Goal: Task Accomplishment & Management: Manage account settings

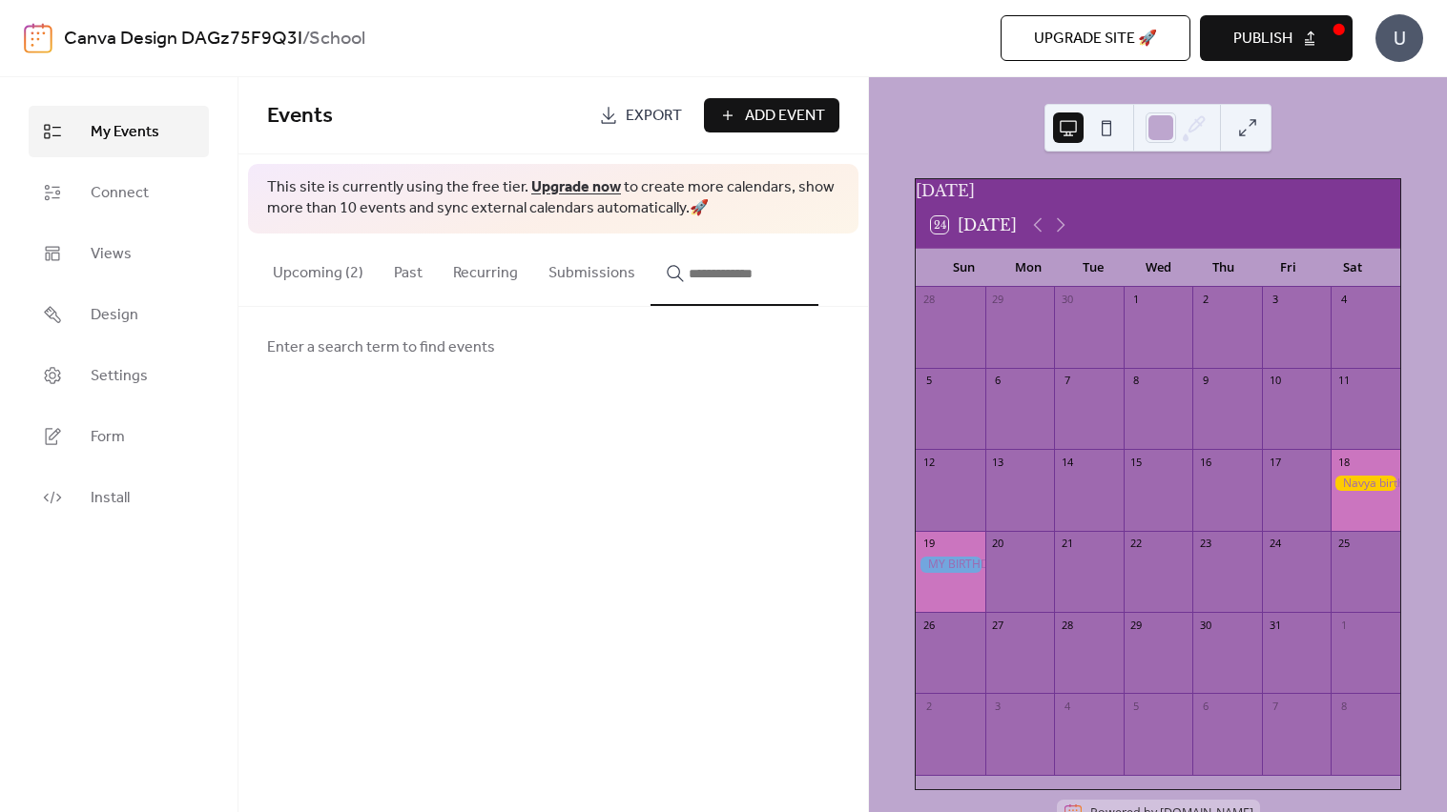
click at [961, 570] on div at bounding box center [950, 565] width 70 height 16
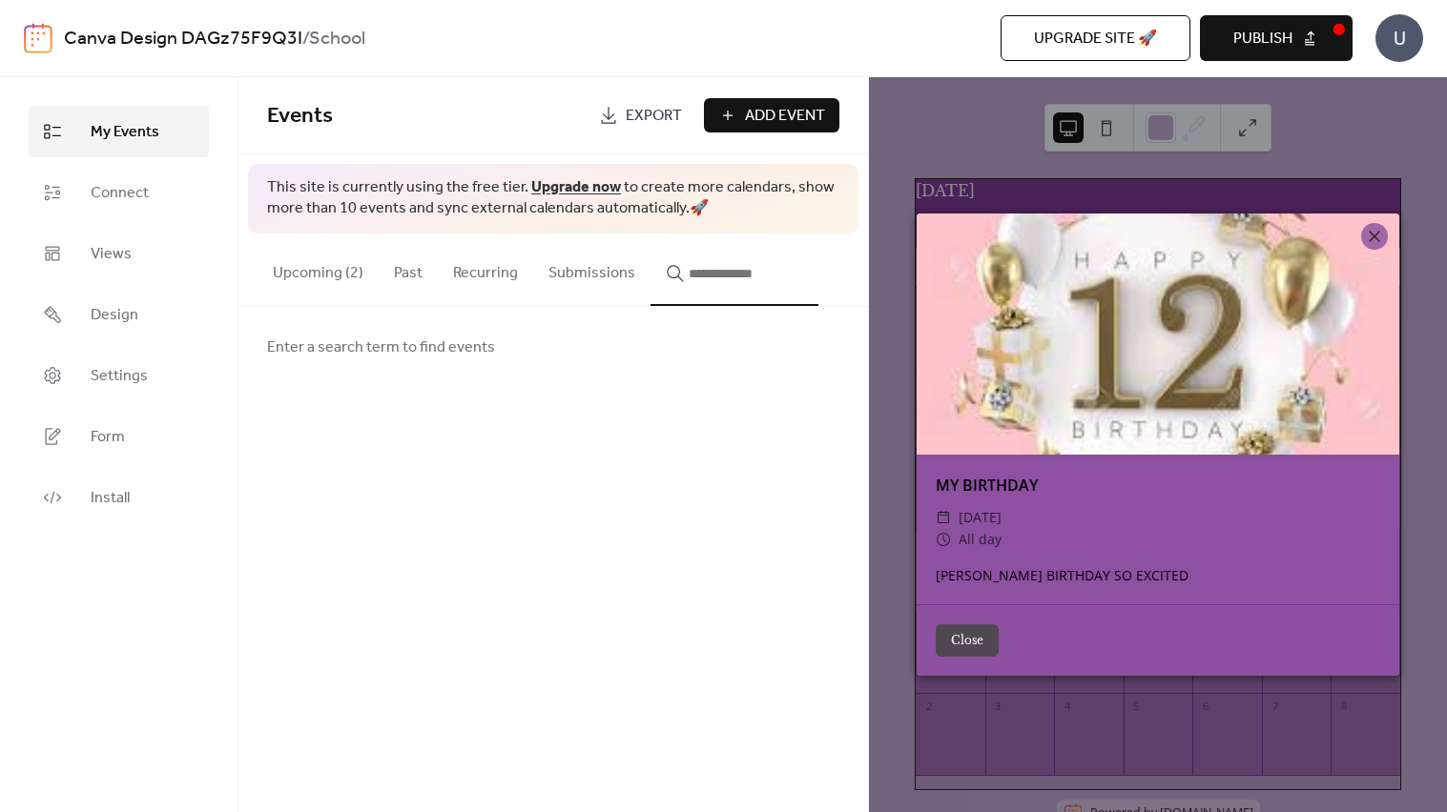
click at [980, 639] on button "Close" at bounding box center [966, 641] width 63 height 32
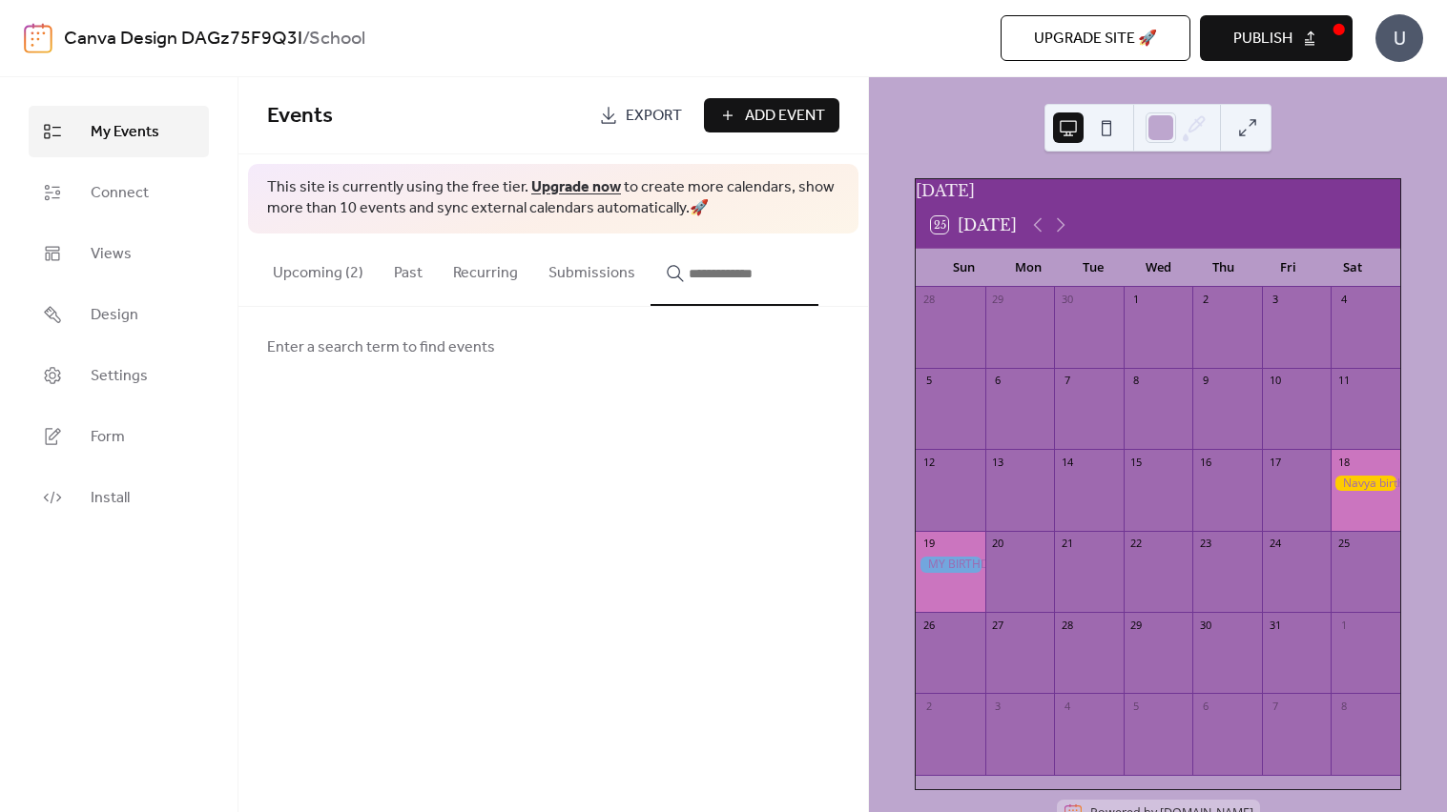
click at [276, 265] on button "Upcoming (2)" at bounding box center [317, 269] width 121 height 71
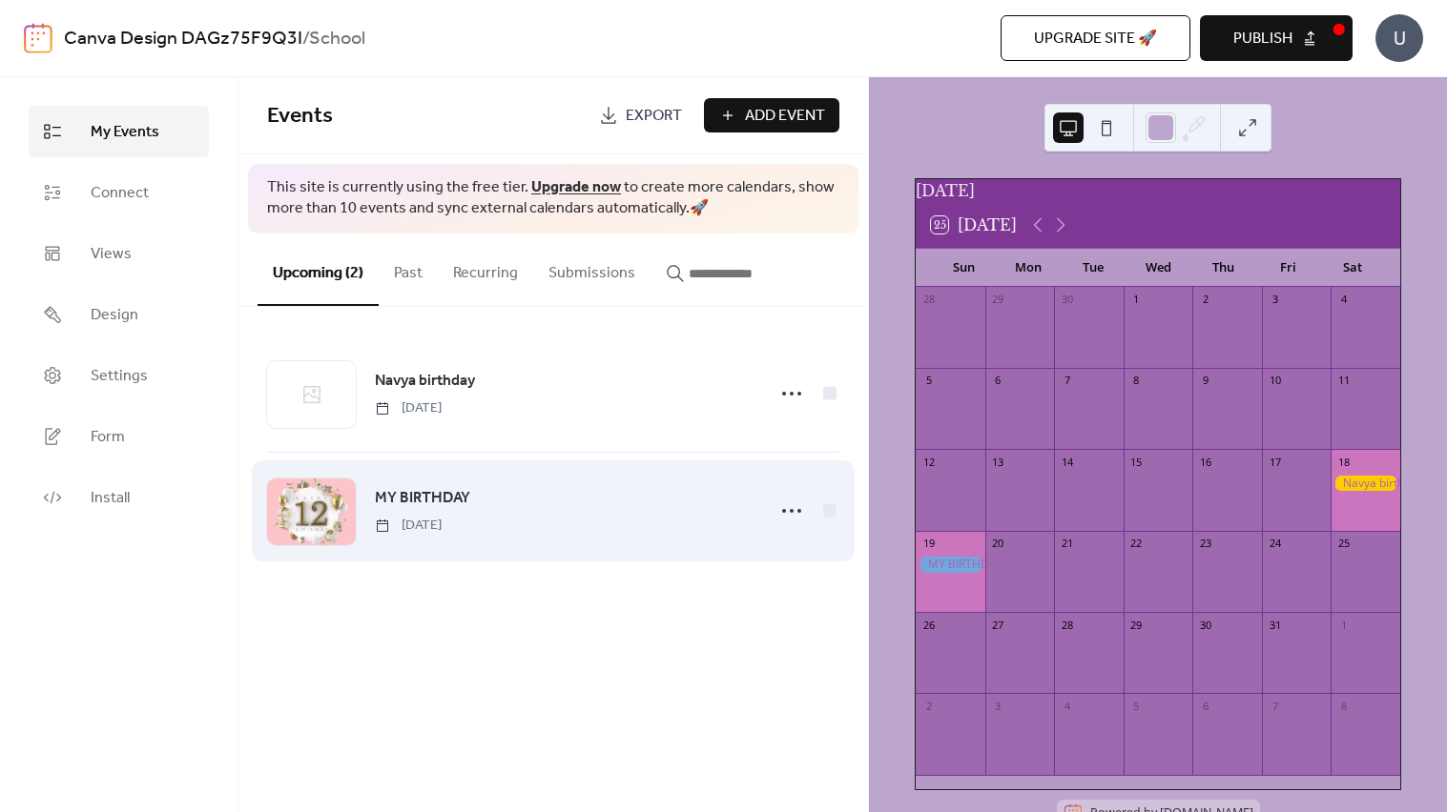
click at [475, 542] on div "MY BIRTHDAY [DEMOGRAPHIC_DATA]" at bounding box center [553, 511] width 572 height 116
click at [420, 487] on span "MY BIRTHDAY" at bounding box center [422, 498] width 95 height 23
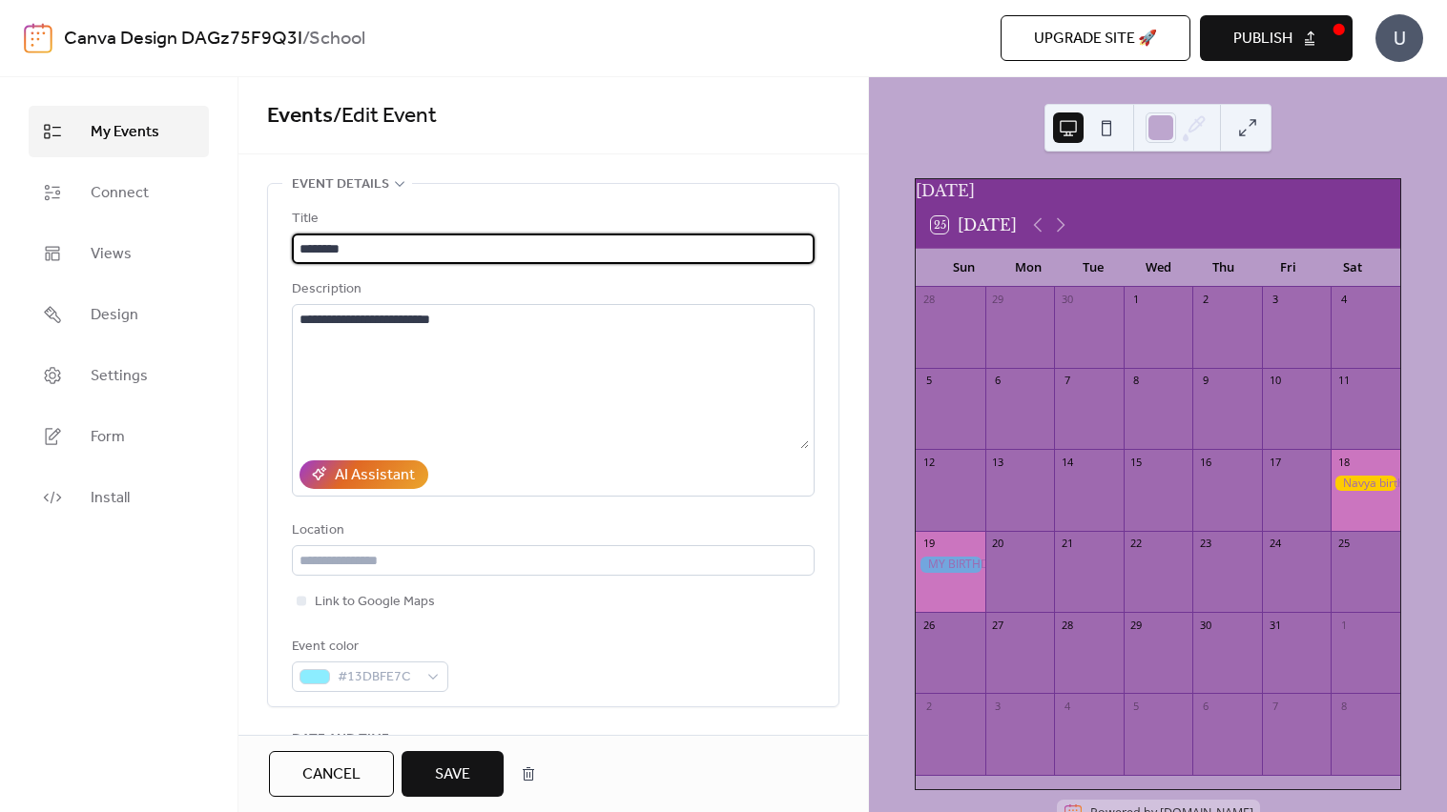
type input "********"
click at [401, 751] on button "Save" at bounding box center [452, 774] width 102 height 46
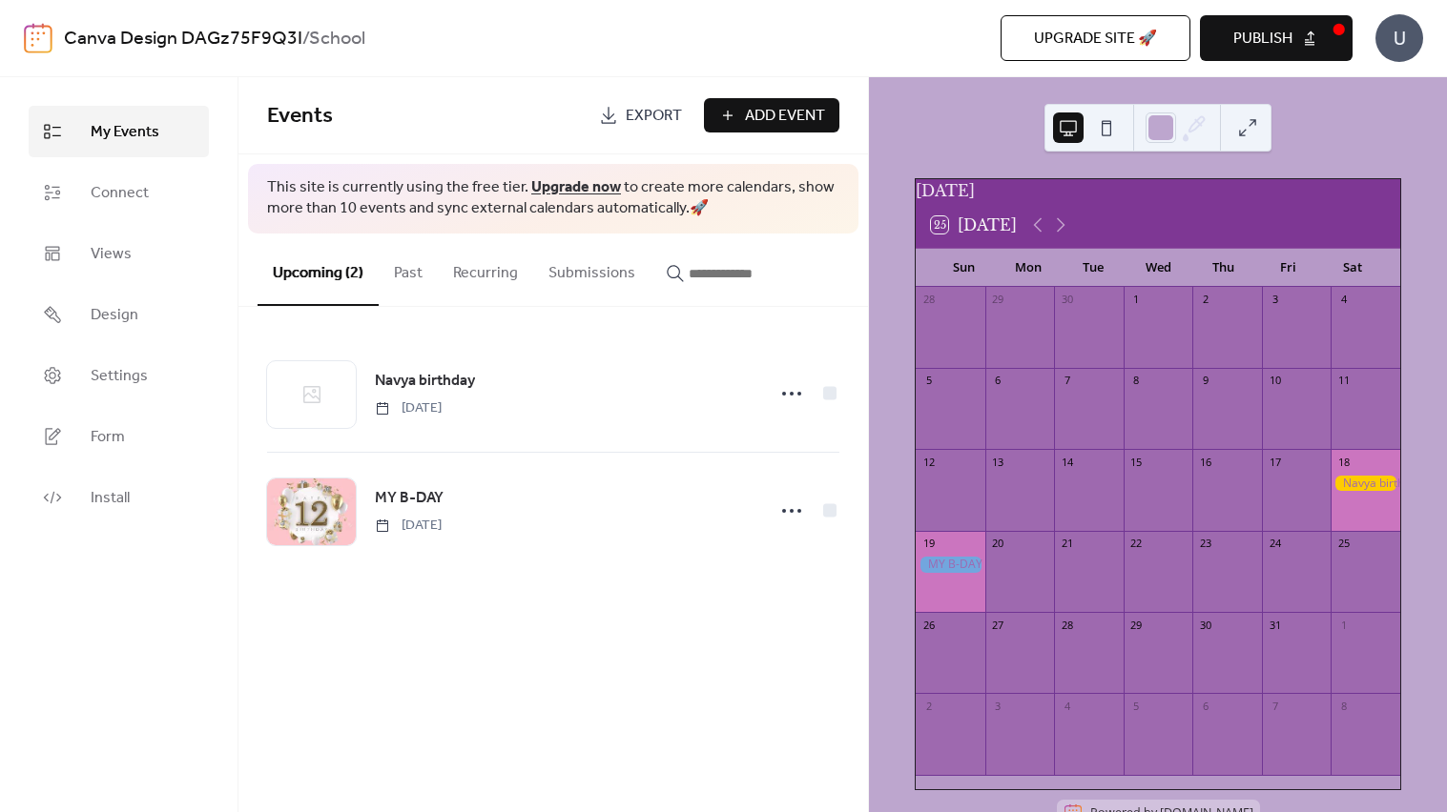
click at [978, 573] on div at bounding box center [950, 565] width 70 height 16
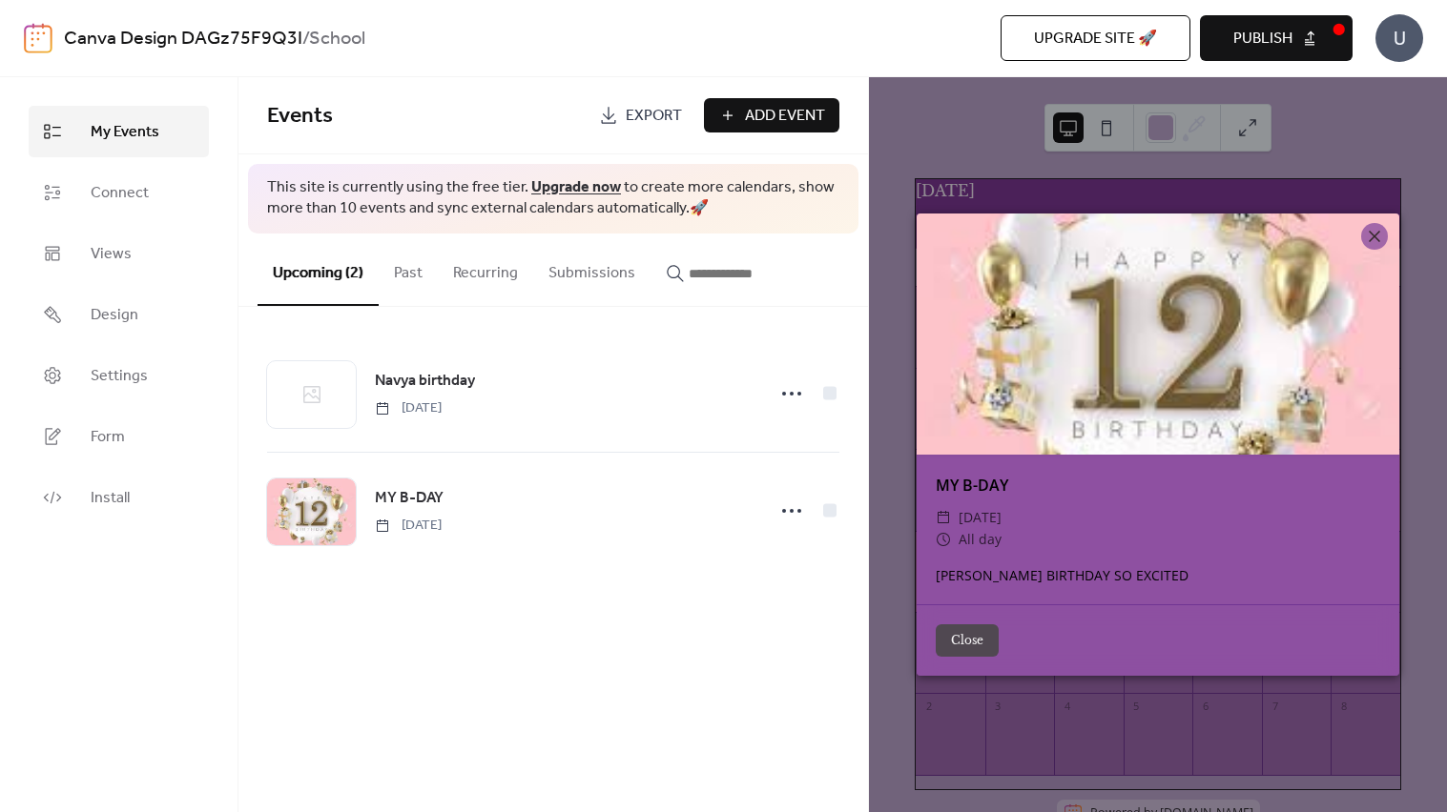
click at [984, 630] on button "Close" at bounding box center [966, 641] width 63 height 32
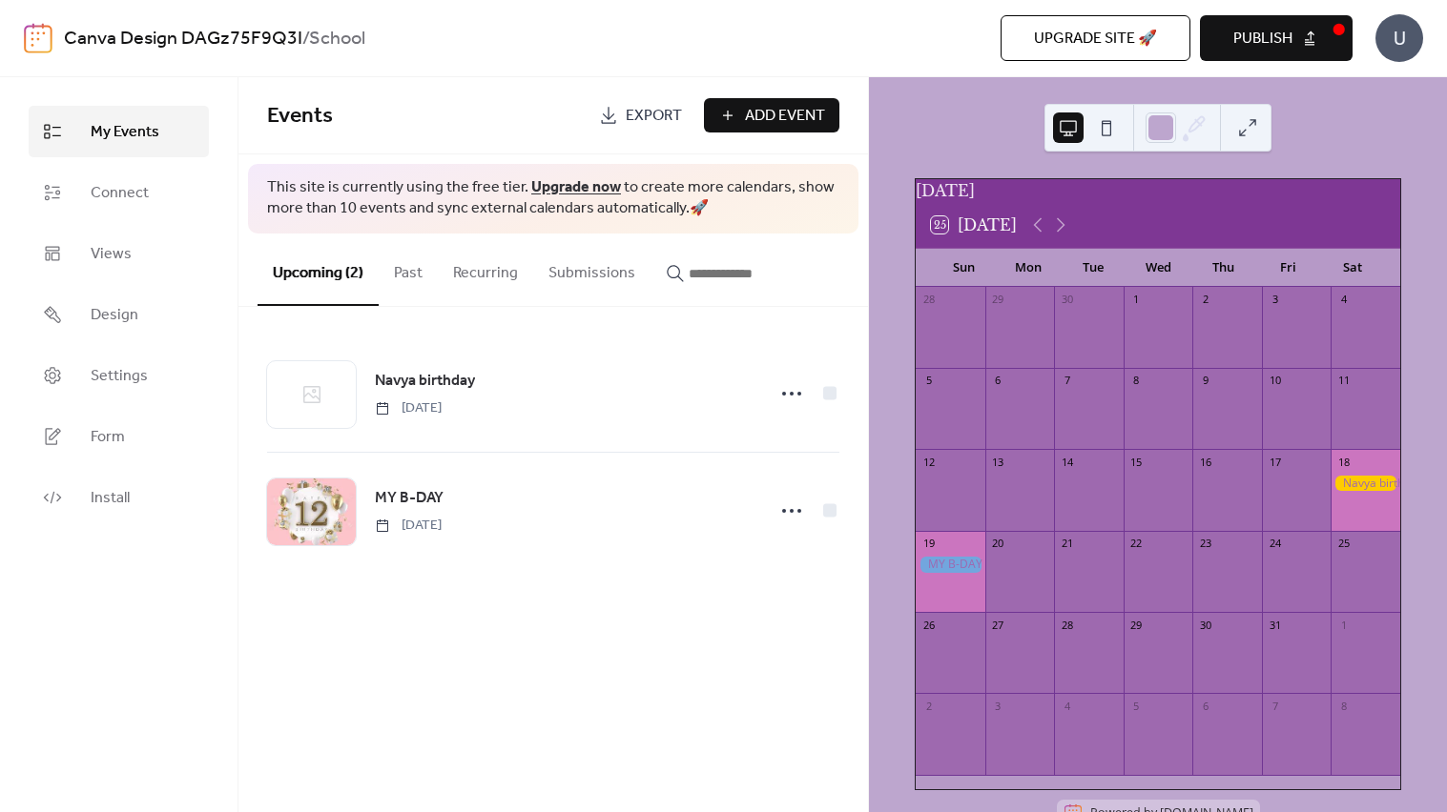
click at [1340, 492] on div at bounding box center [1365, 484] width 70 height 16
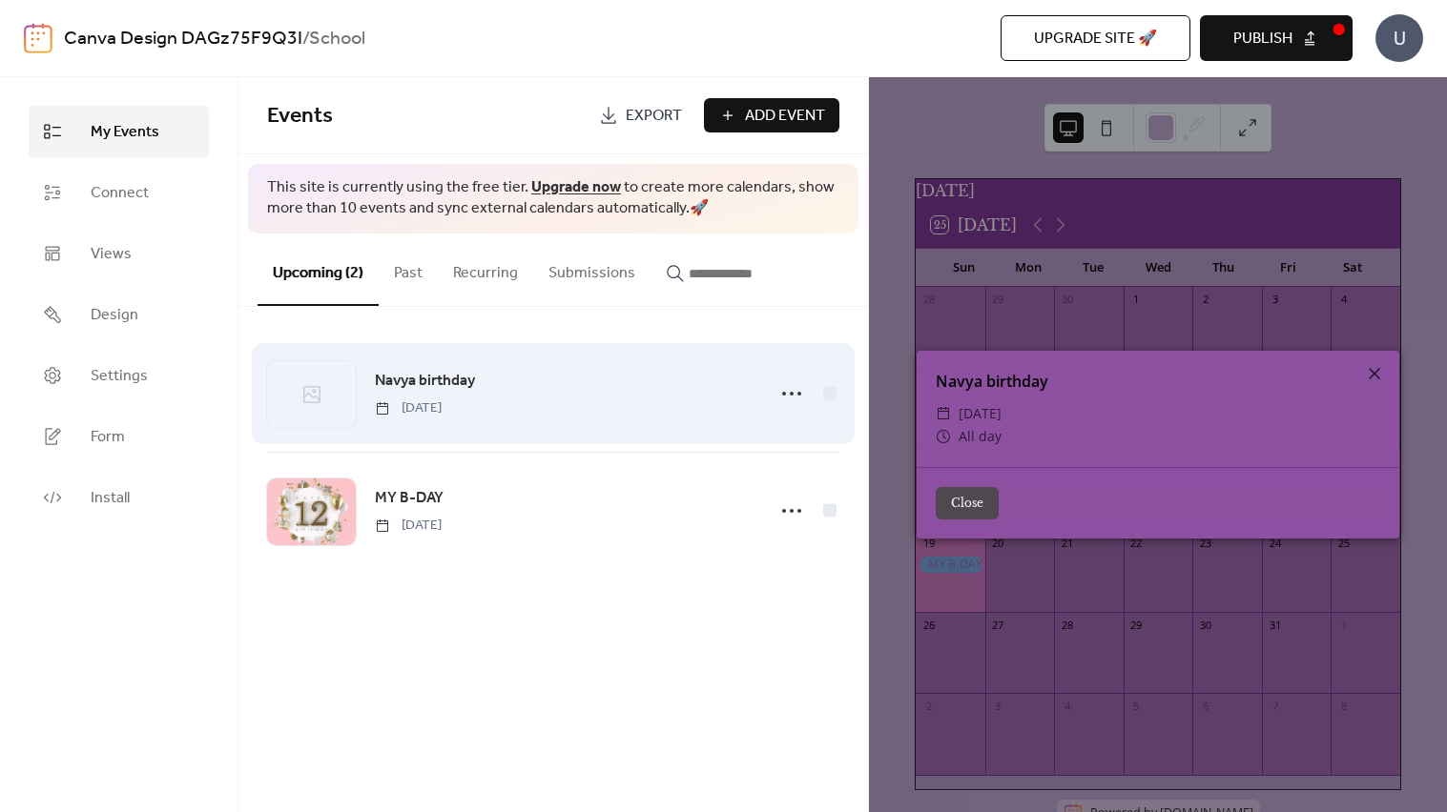
click at [709, 386] on div "Navya birthday [DEMOGRAPHIC_DATA]" at bounding box center [564, 393] width 379 height 49
click at [785, 391] on icon at bounding box center [791, 394] width 31 height 31
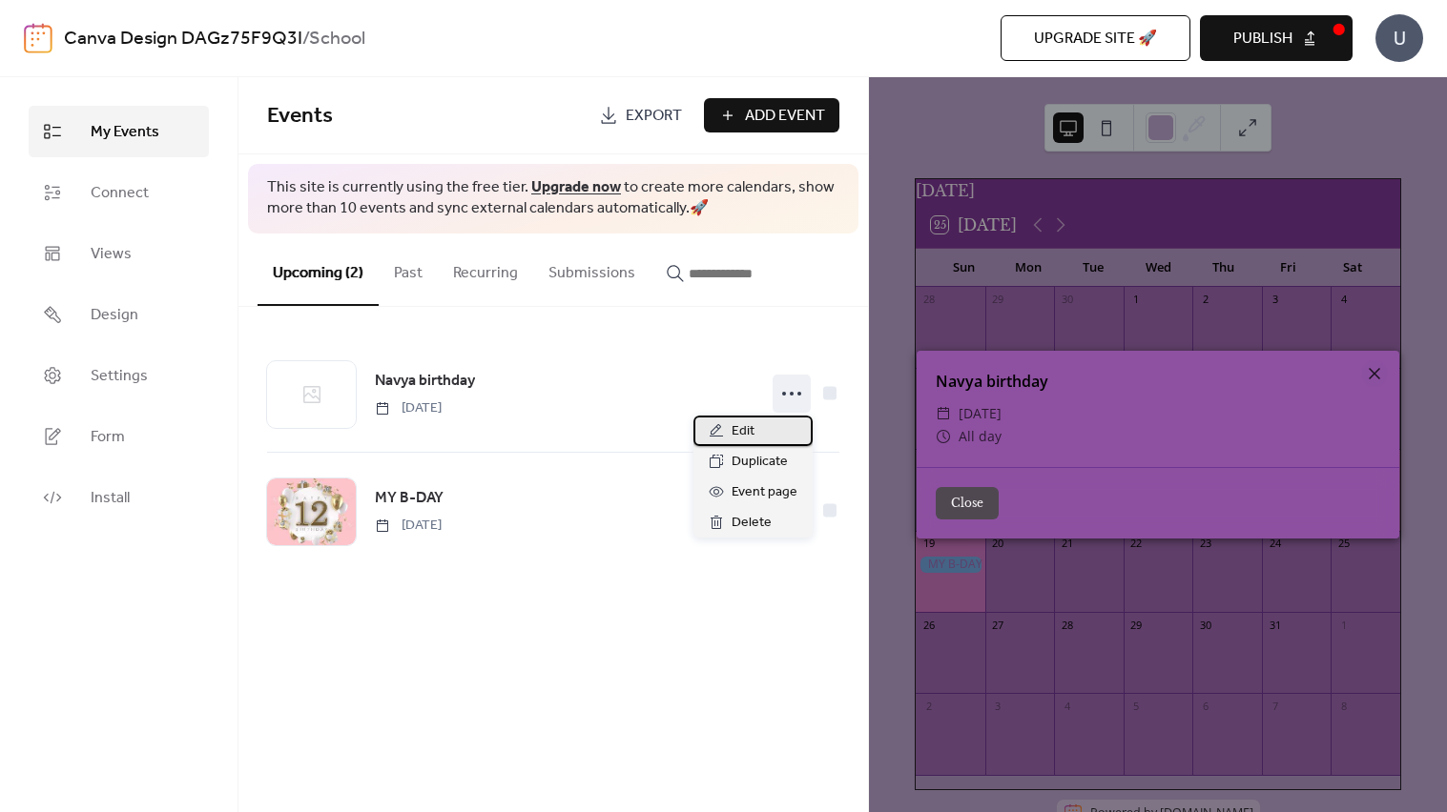
click at [778, 423] on div "Edit" at bounding box center [752, 431] width 119 height 31
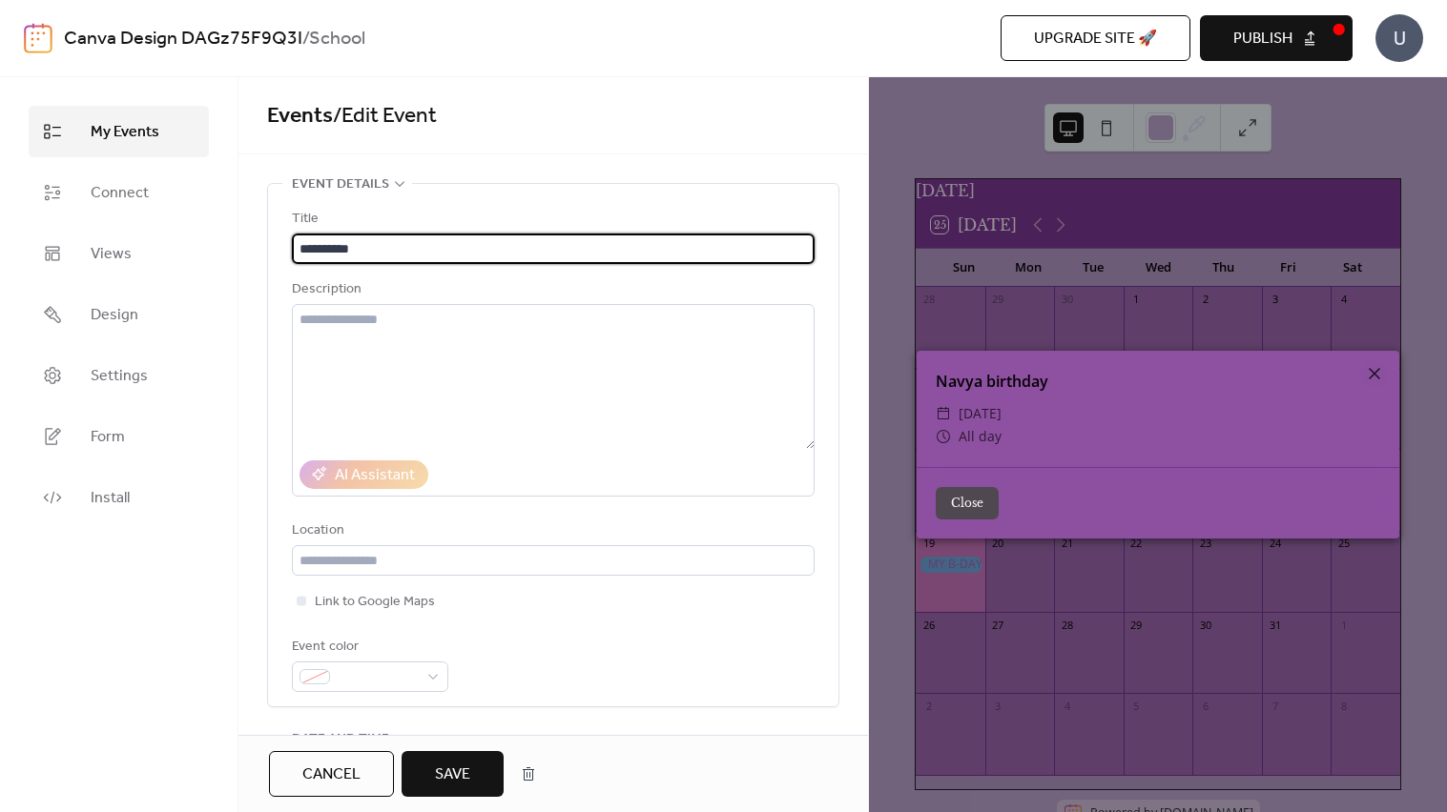
type input "**********"
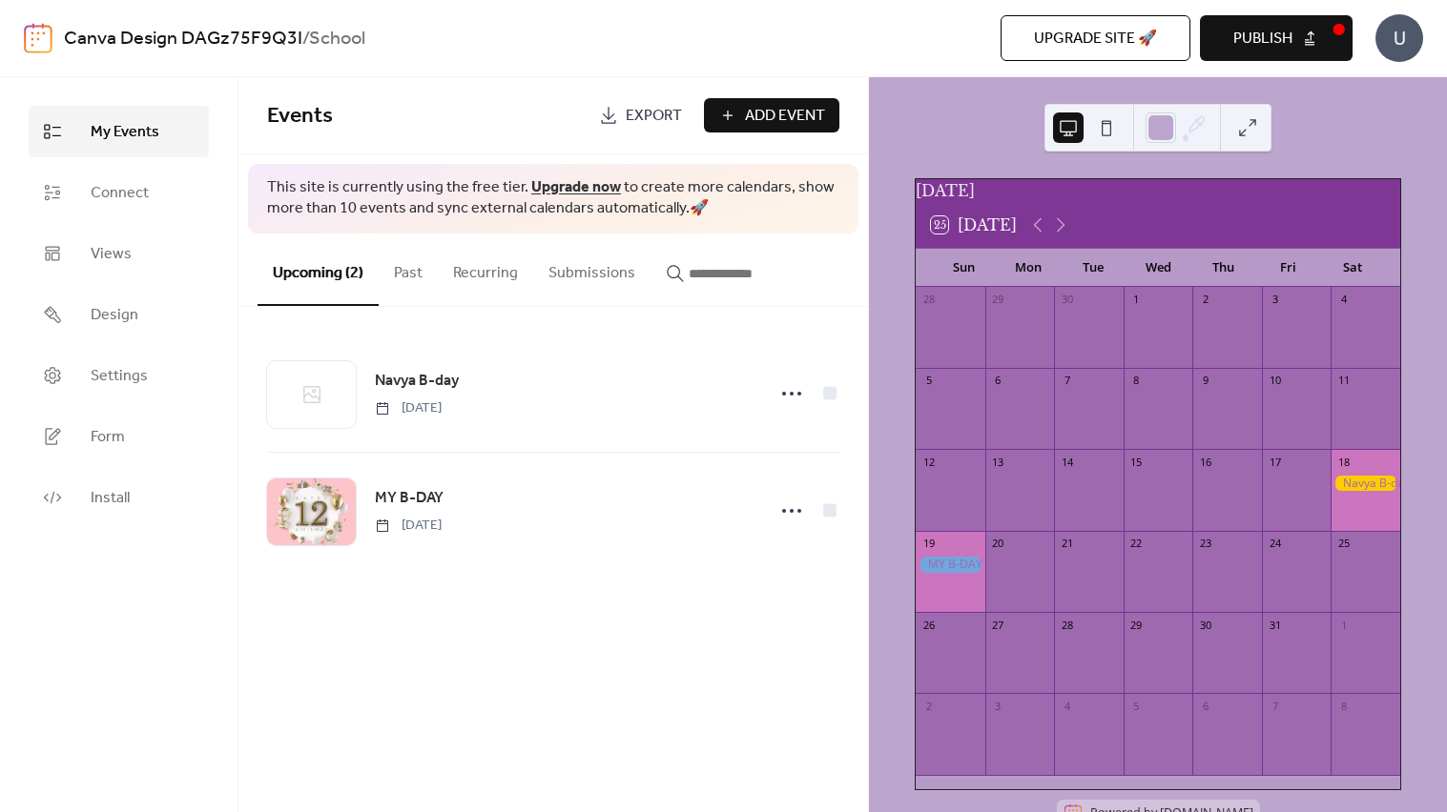
click at [1393, 40] on div "U" at bounding box center [1399, 38] width 48 height 48
click at [1362, 410] on div at bounding box center [1365, 418] width 70 height 49
click at [935, 551] on div "19" at bounding box center [928, 544] width 14 height 14
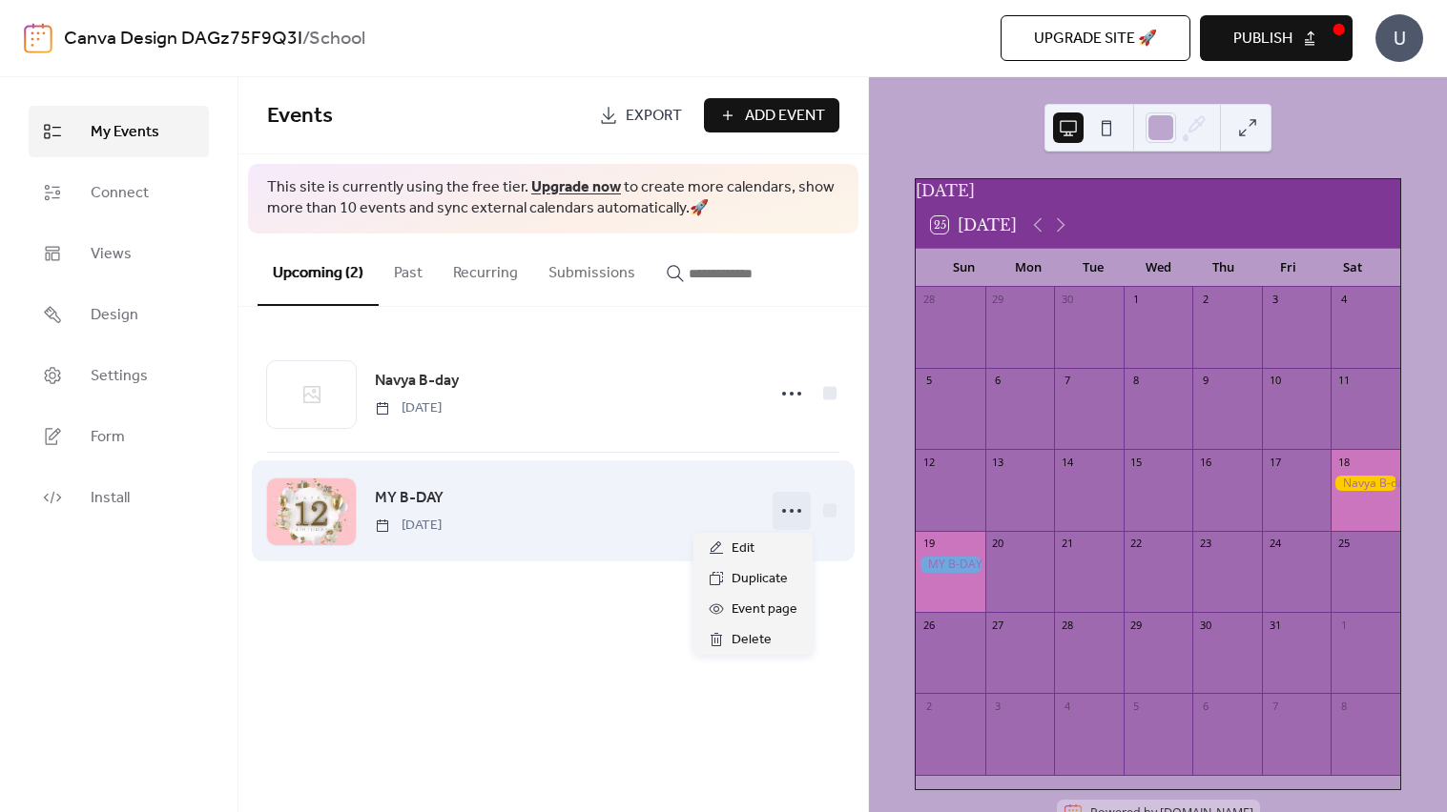
click at [784, 505] on icon at bounding box center [791, 511] width 31 height 31
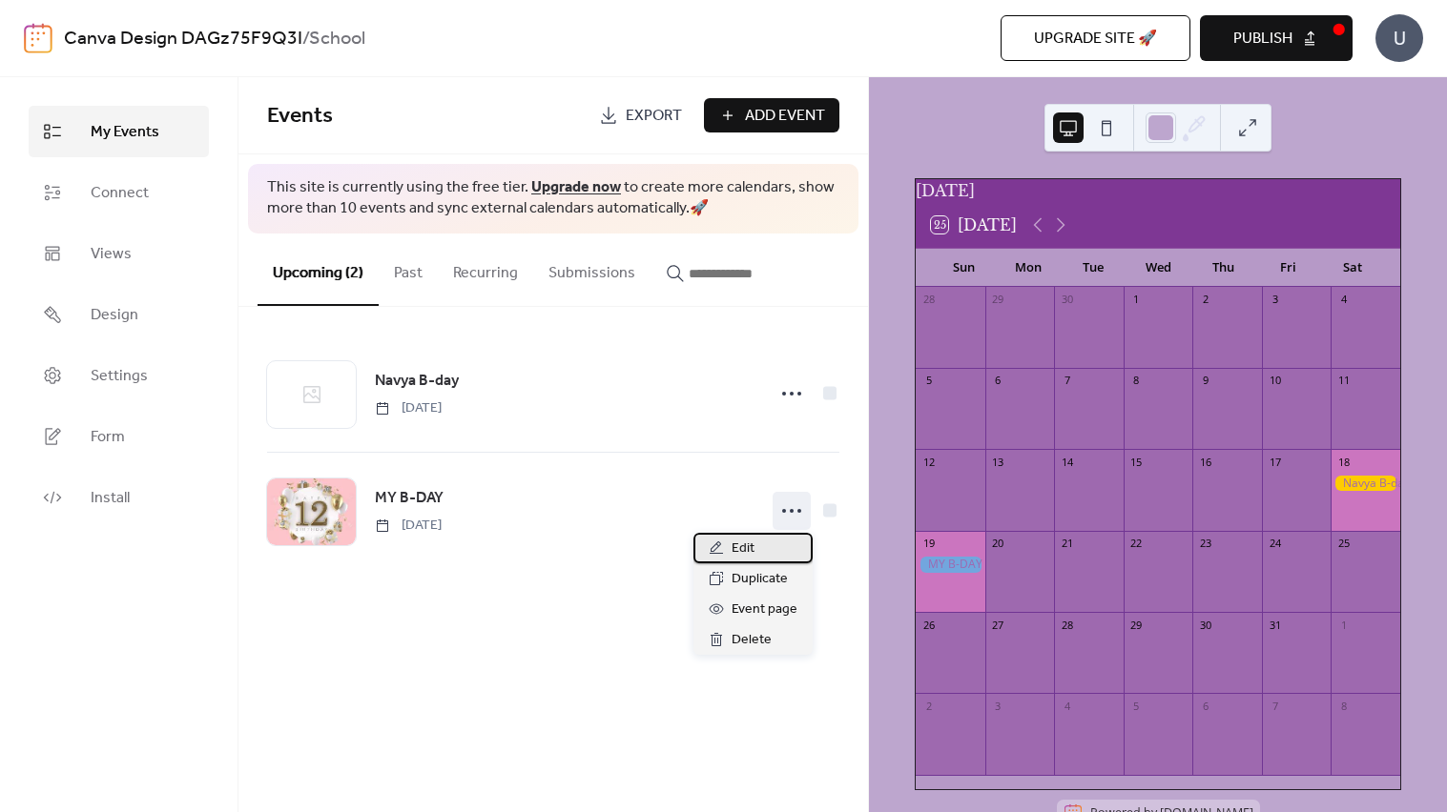
click at [794, 549] on div "Edit" at bounding box center [752, 548] width 119 height 31
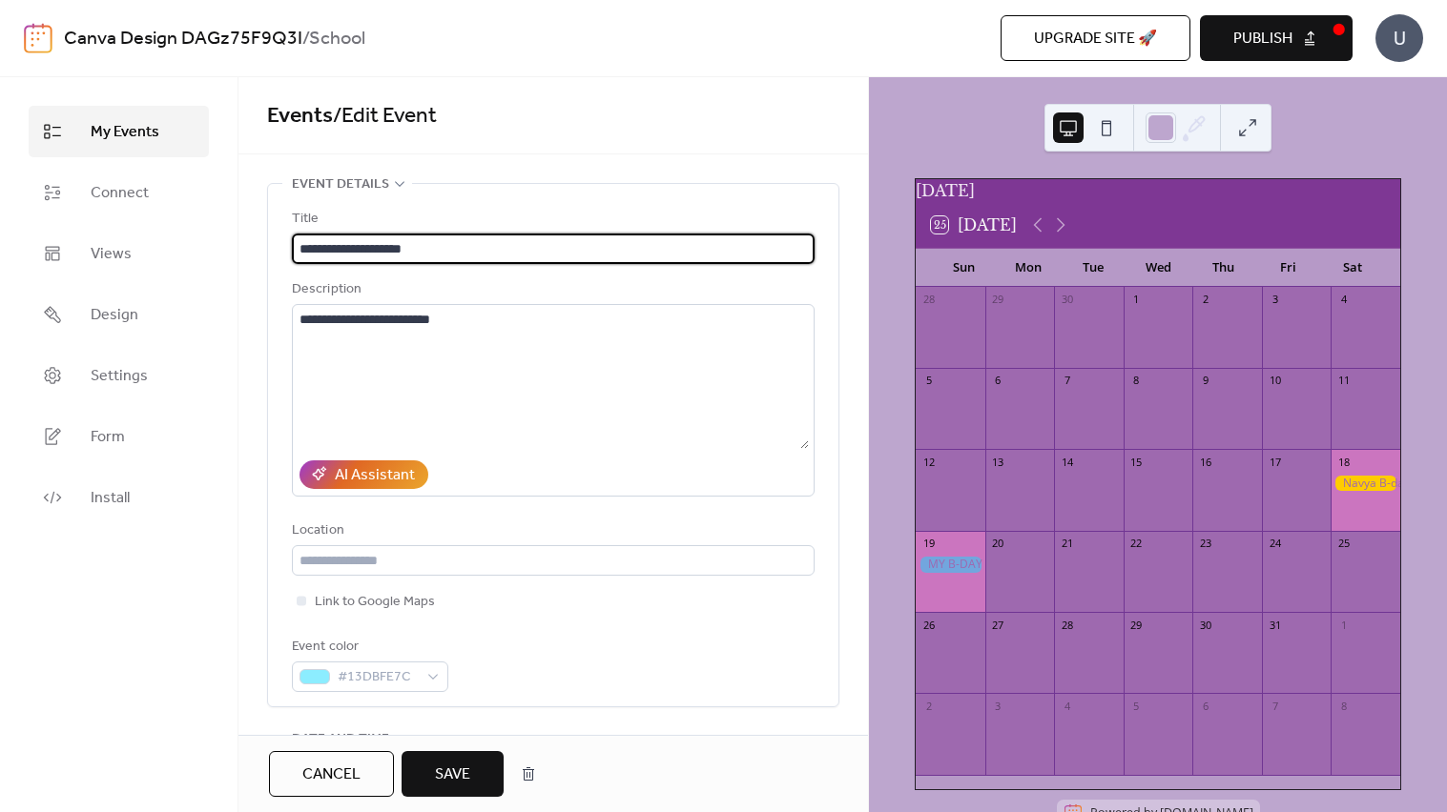
type input "**********"
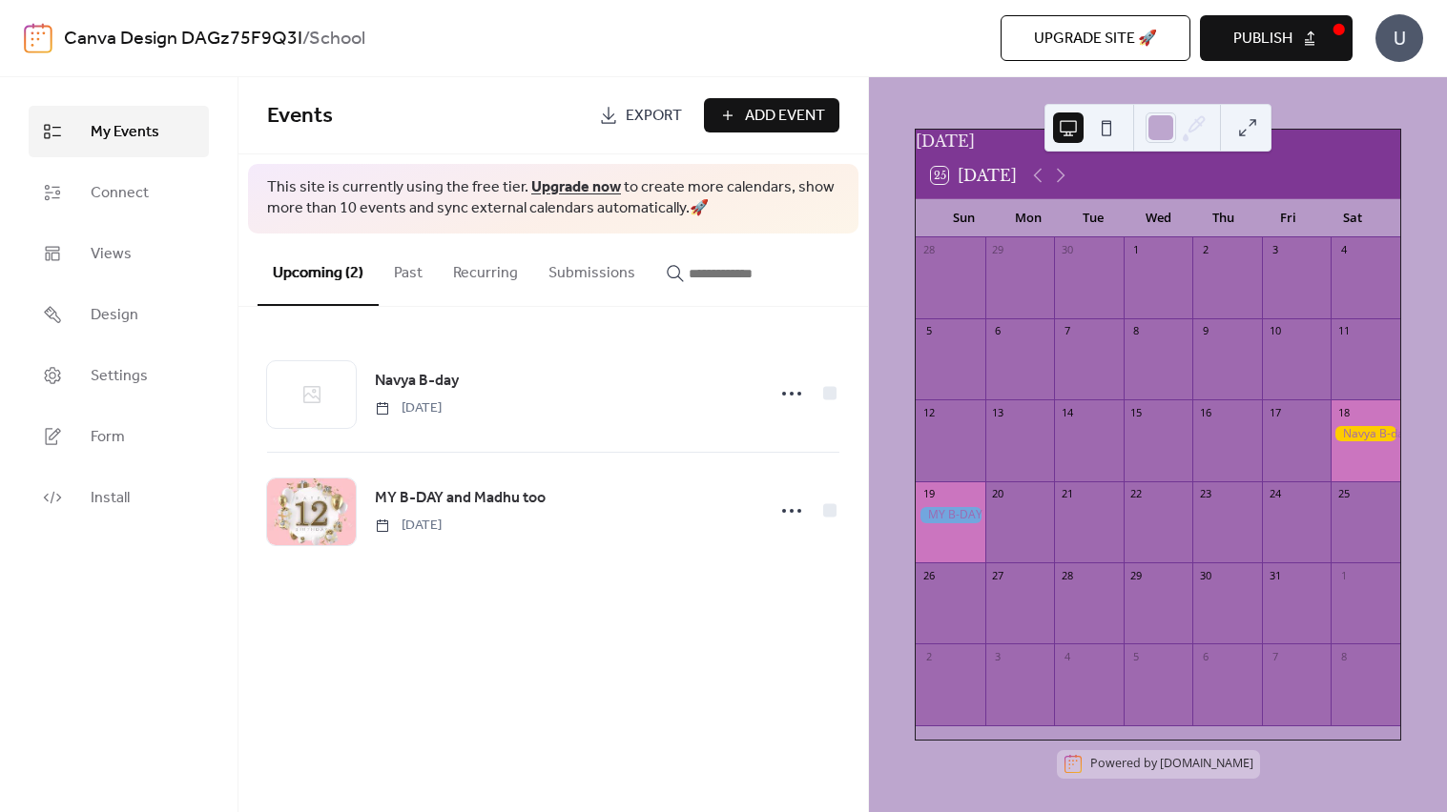
scroll to position [43, 0]
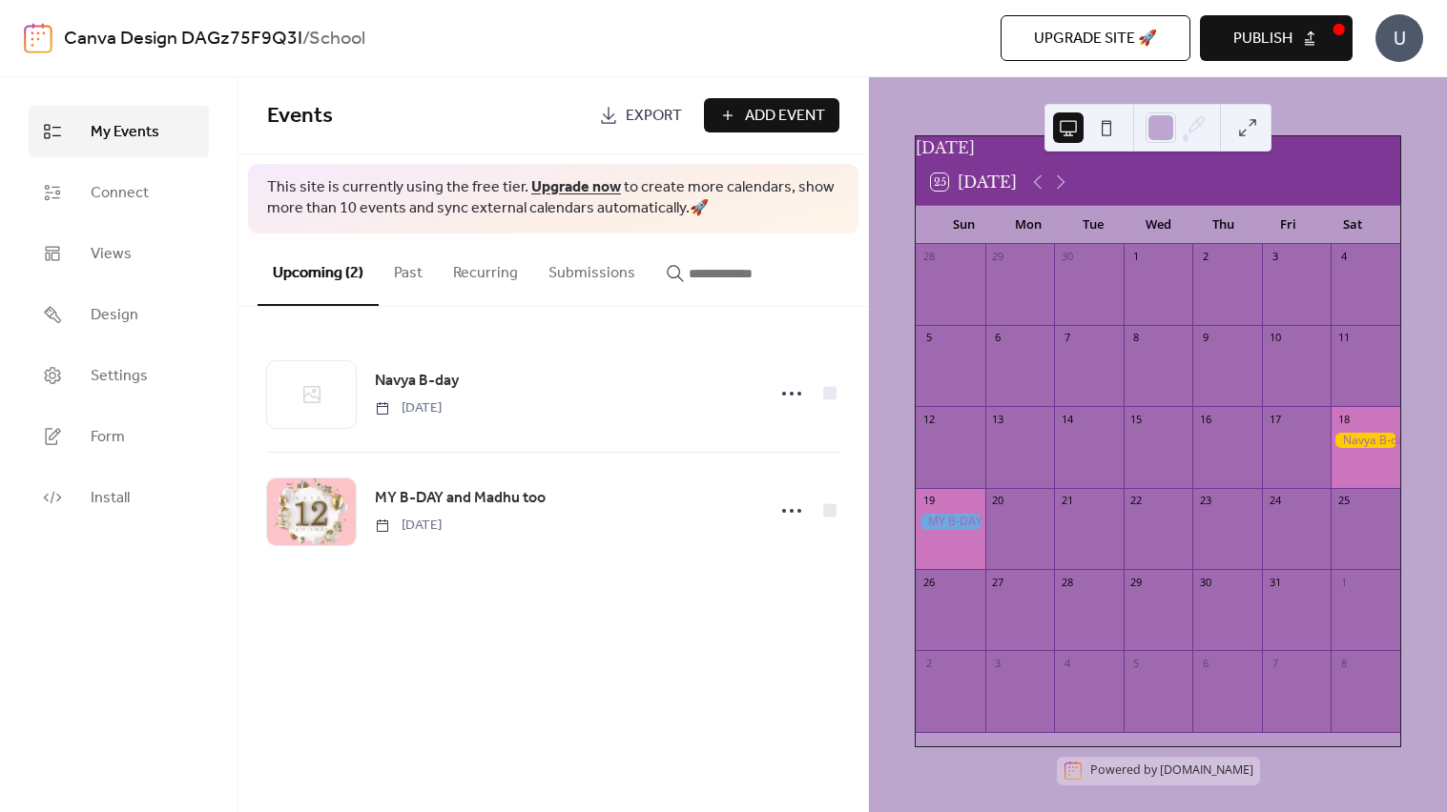
click at [998, 550] on div at bounding box center [1020, 538] width 70 height 49
click at [1013, 514] on div "20" at bounding box center [1020, 501] width 70 height 26
click at [780, 112] on span "Add Event" at bounding box center [785, 116] width 80 height 23
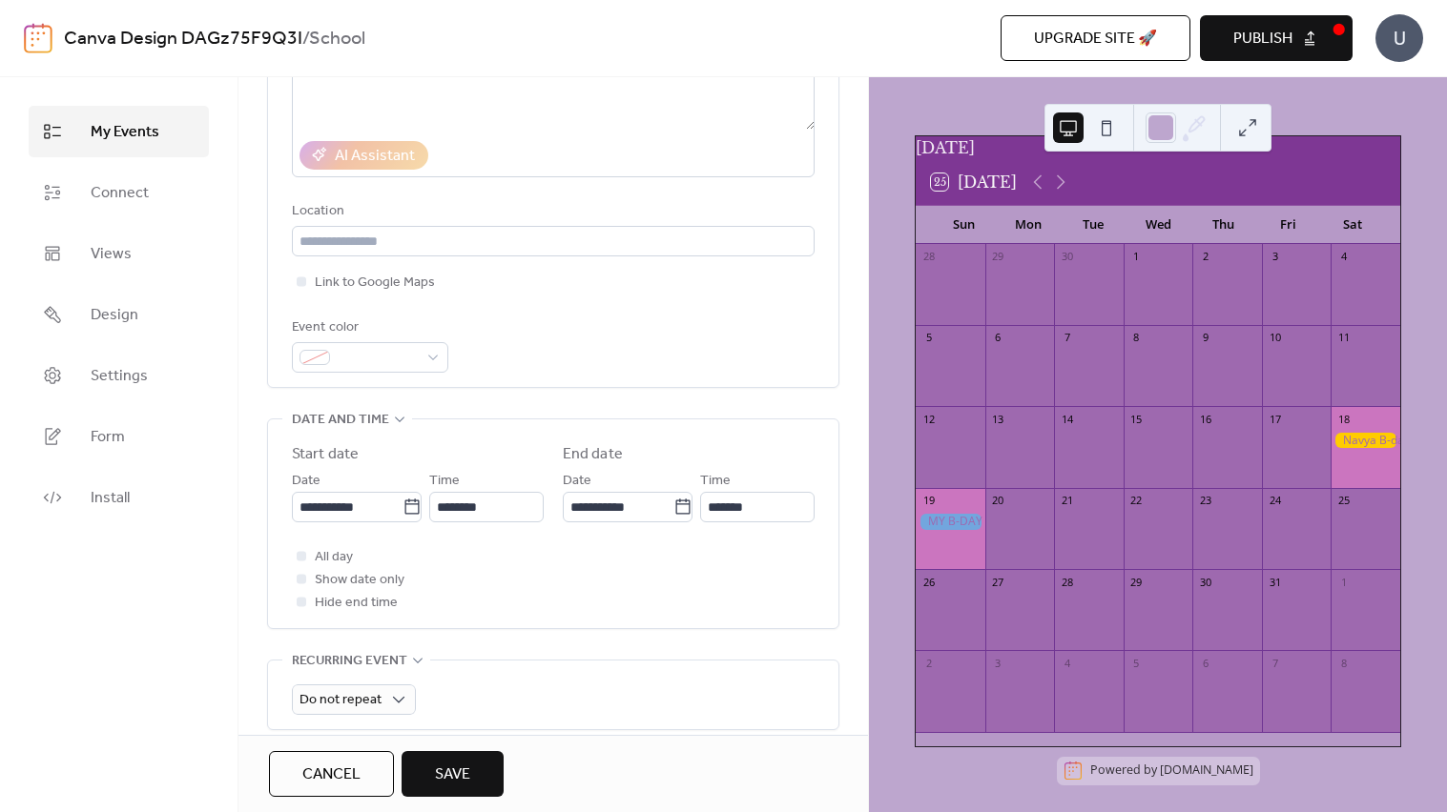
scroll to position [439, 0]
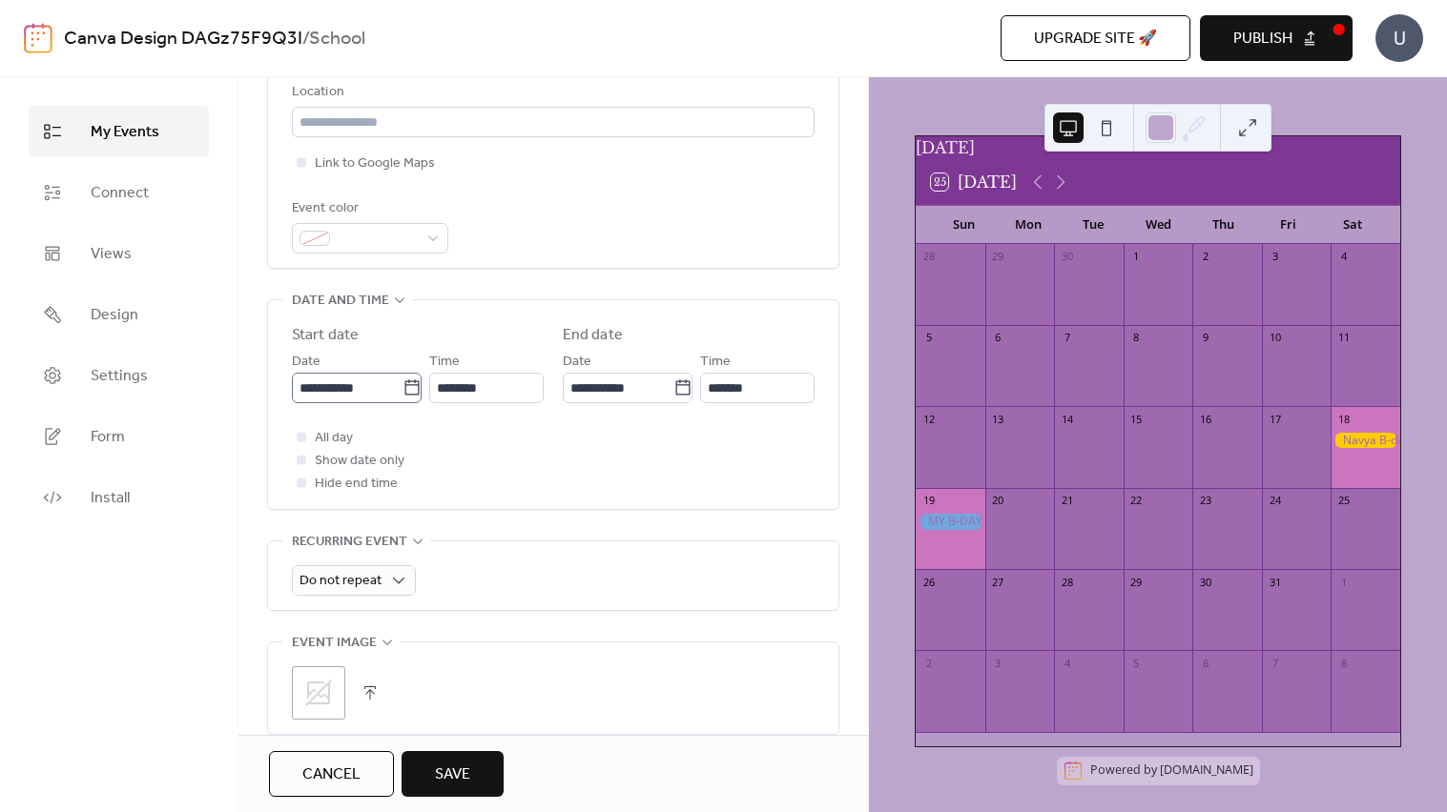
type input "******"
click at [366, 396] on input "**********" at bounding box center [347, 388] width 111 height 31
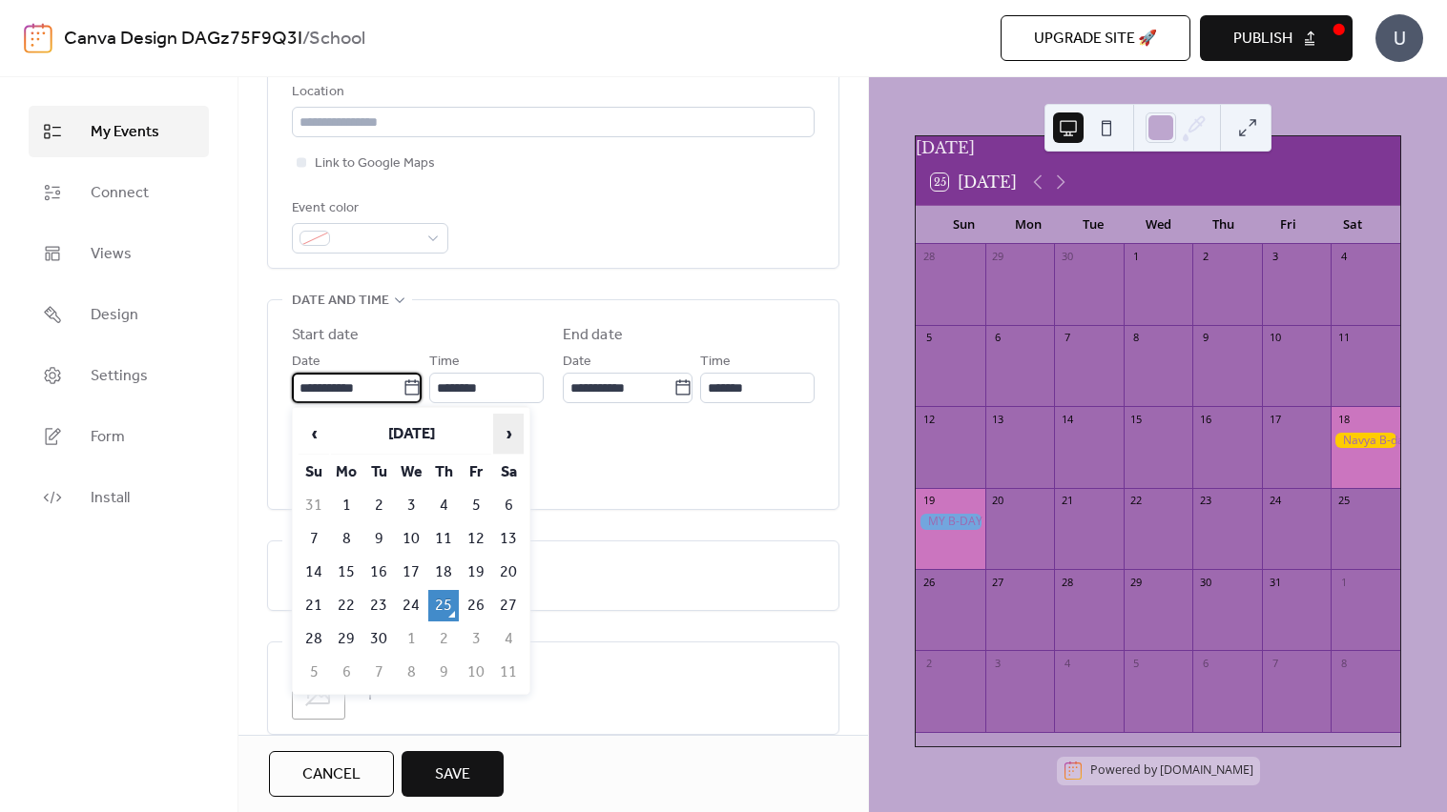
click at [509, 429] on span "›" at bounding box center [508, 434] width 29 height 38
